Goal: Find specific page/section: Locate a particular part of the current website

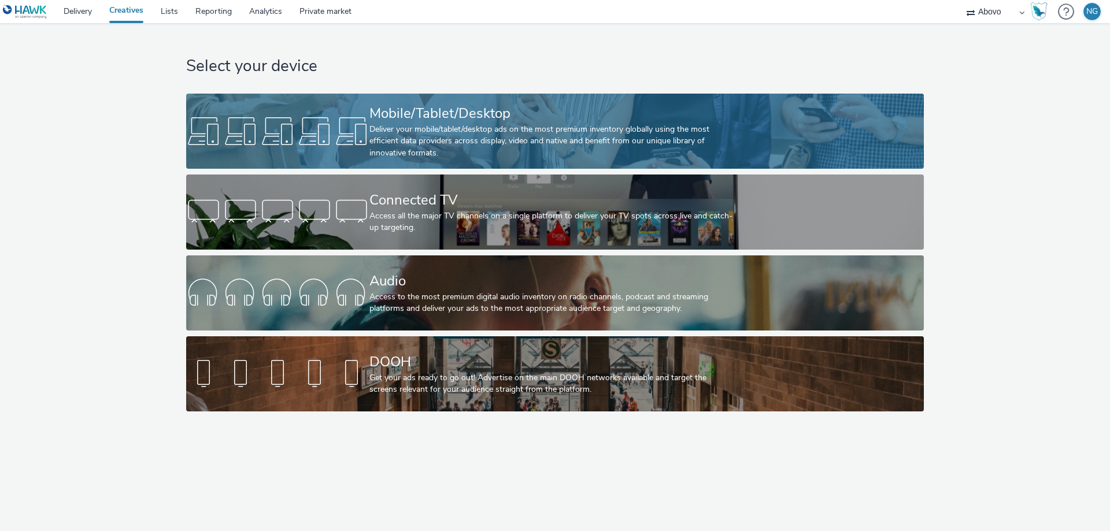
click at [247, 136] on div at bounding box center [277, 131] width 183 height 37
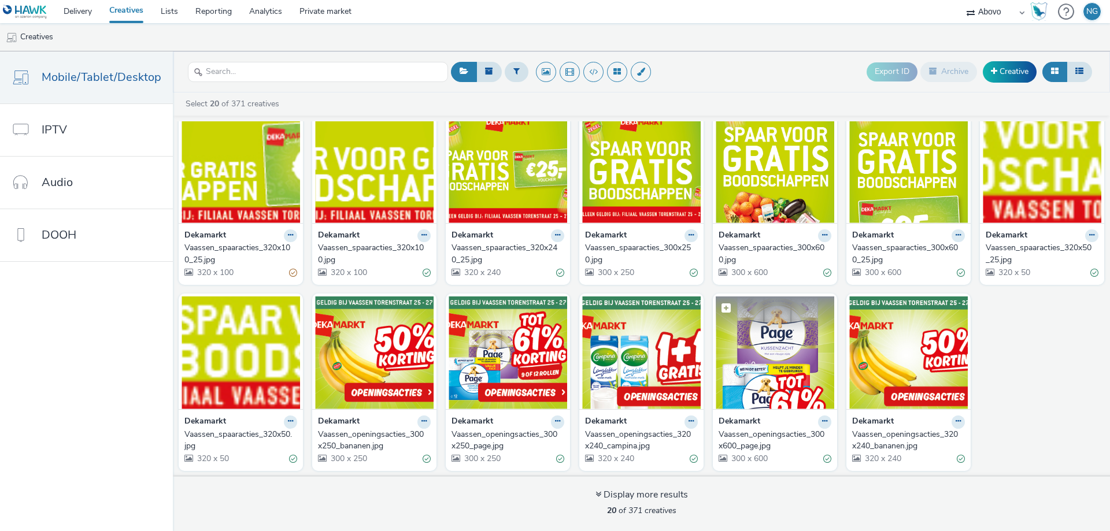
scroll to position [207, 0]
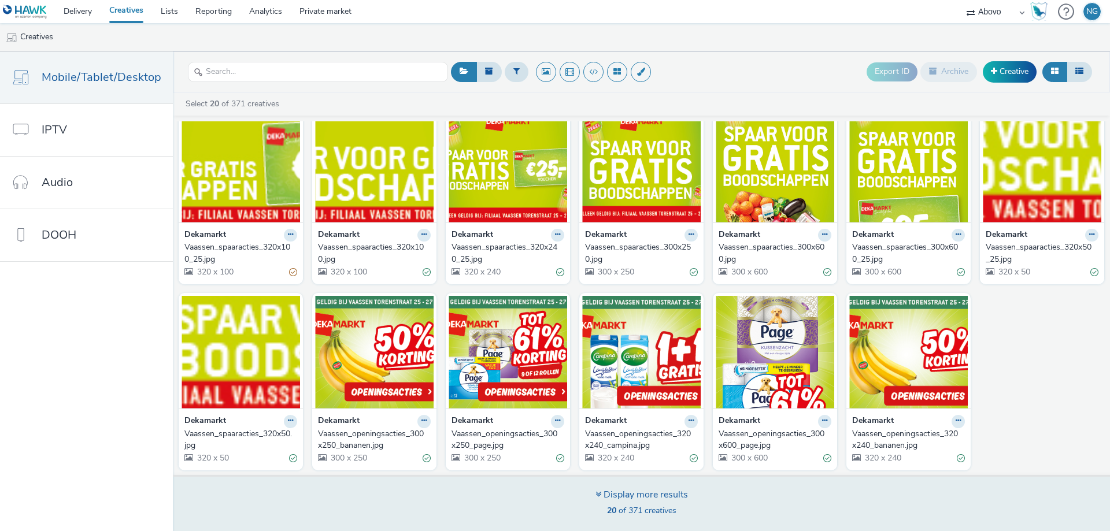
click at [635, 501] on div "Display more results" at bounding box center [642, 495] width 93 height 13
click at [686, 502] on div "Display more results" at bounding box center [642, 495] width 93 height 13
click at [596, 493] on icon at bounding box center [599, 494] width 6 height 9
click at [596, 494] on icon at bounding box center [599, 494] width 6 height 9
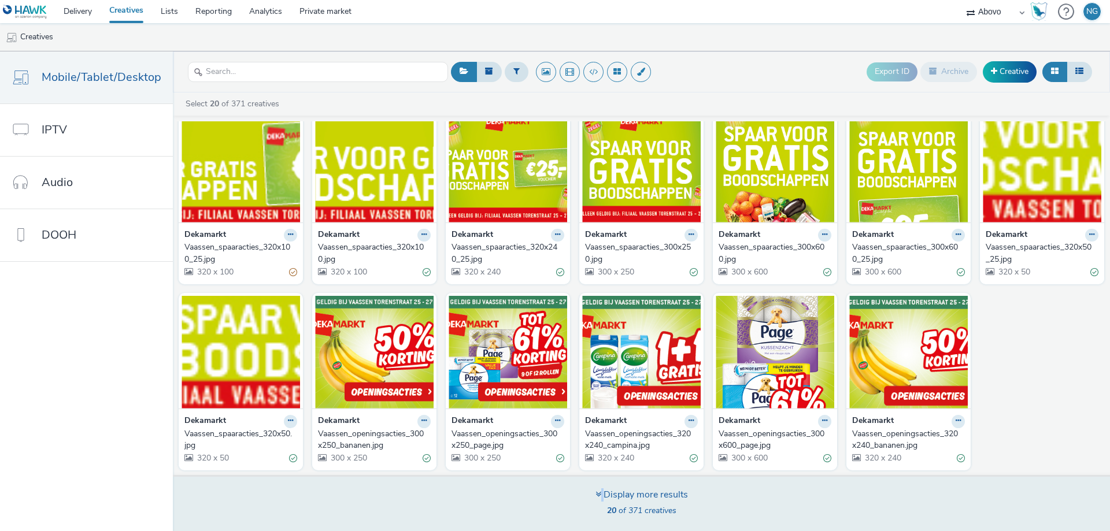
click at [596, 494] on icon at bounding box center [599, 494] width 6 height 9
drag, startPoint x: 596, startPoint y: 494, endPoint x: 620, endPoint y: 523, distance: 37.3
click at [596, 496] on icon at bounding box center [599, 494] width 6 height 9
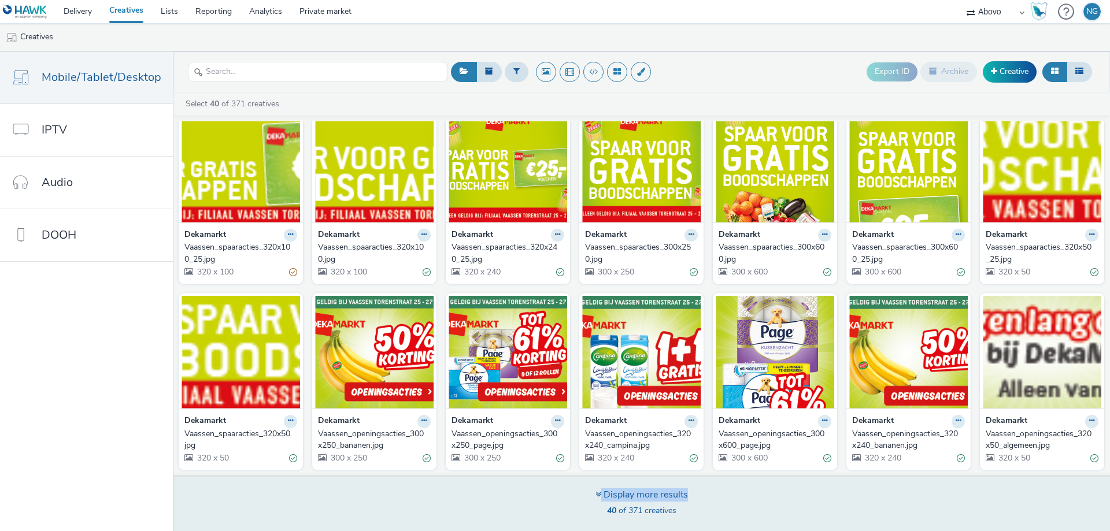
click at [597, 493] on icon at bounding box center [599, 494] width 6 height 9
click at [596, 493] on icon at bounding box center [599, 494] width 6 height 9
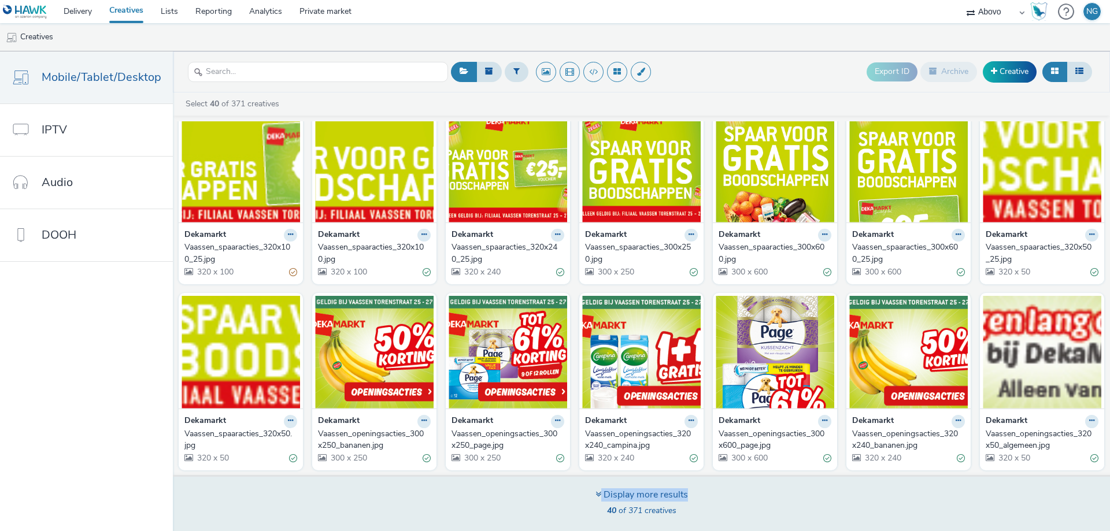
click at [596, 493] on icon at bounding box center [599, 494] width 6 height 9
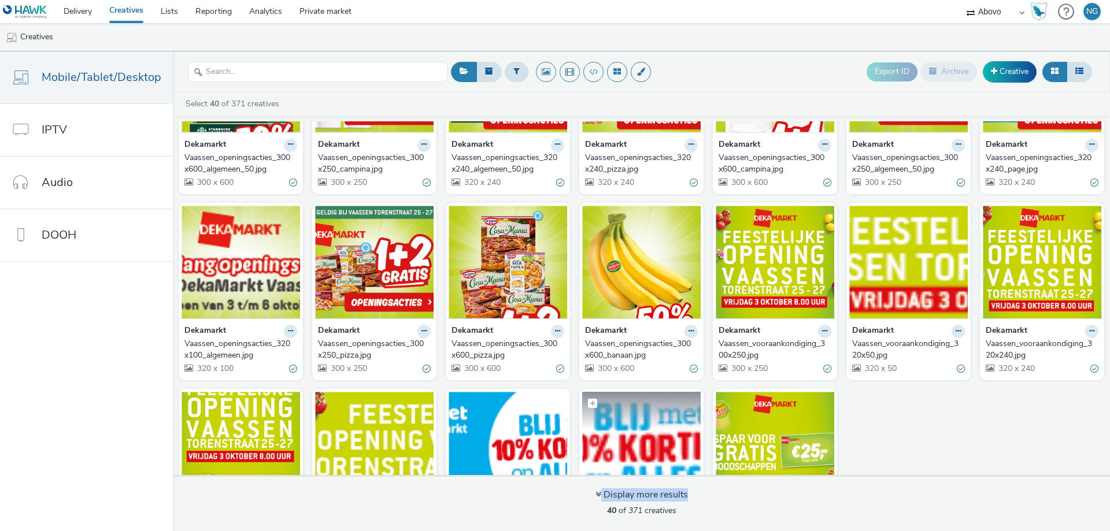
scroll to position [766, 0]
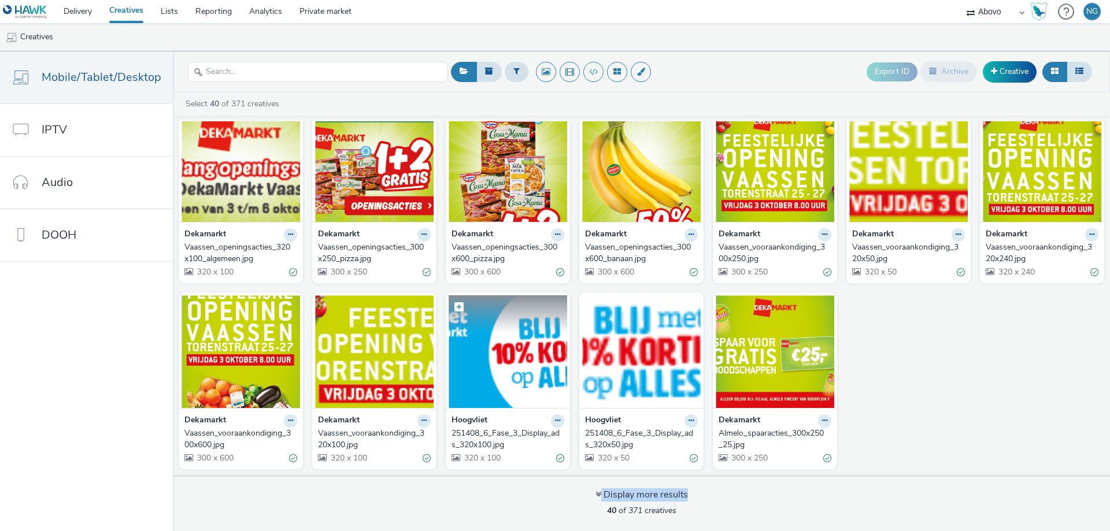
click at [485, 337] on img at bounding box center [508, 351] width 119 height 113
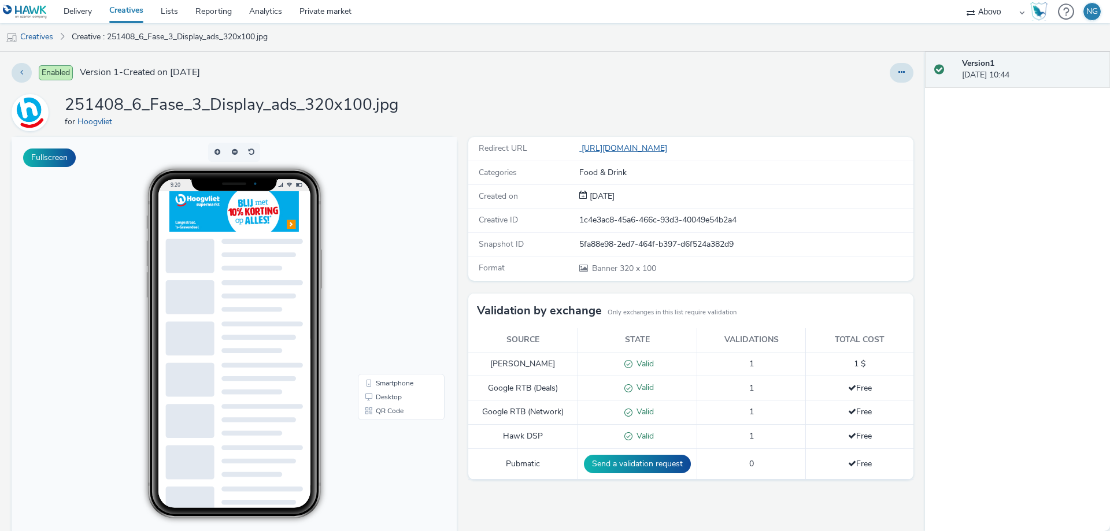
click at [672, 149] on link "[URL][DOMAIN_NAME]" at bounding box center [625, 148] width 93 height 11
